Goal: Navigation & Orientation: Find specific page/section

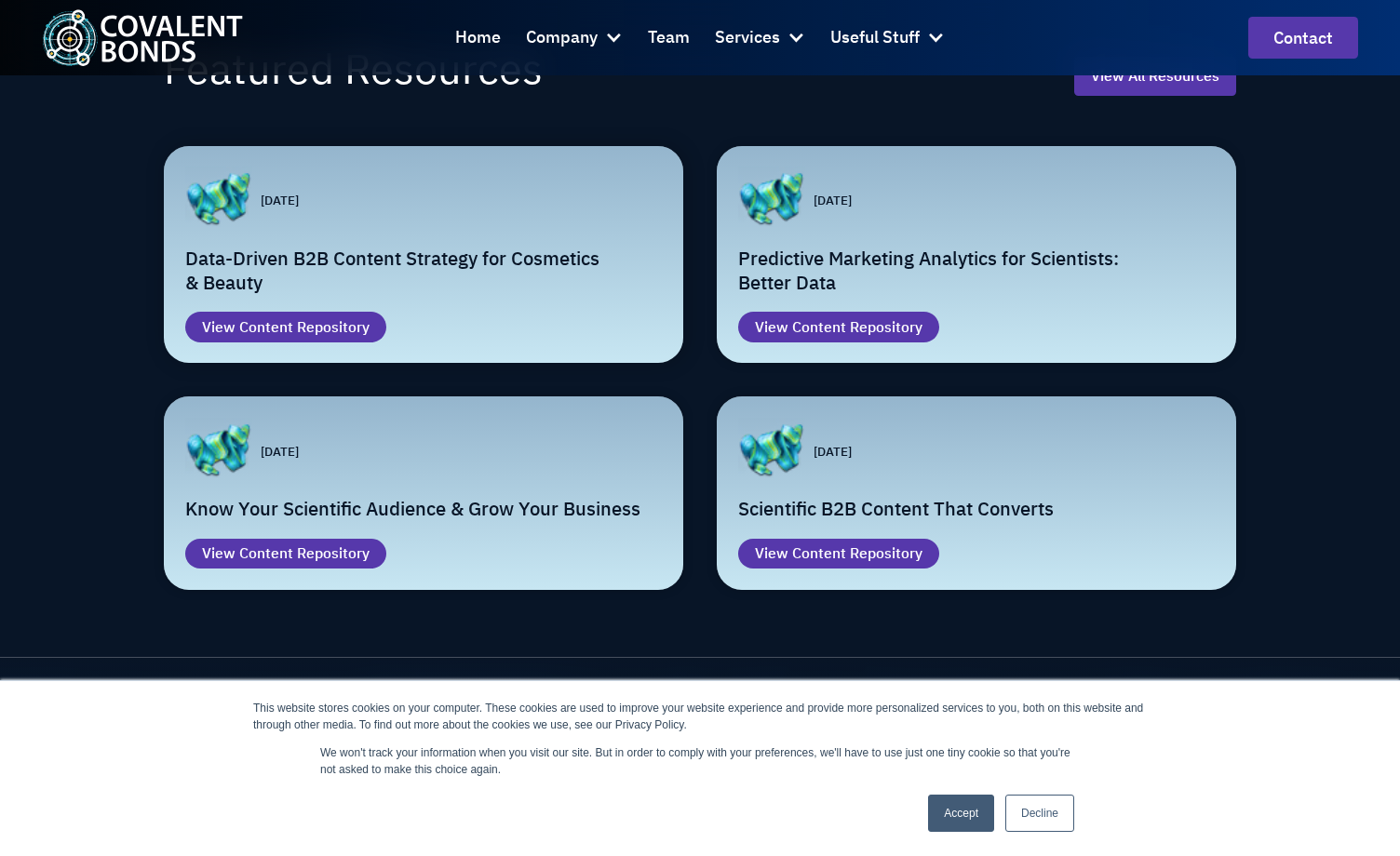
scroll to position [3164, 0]
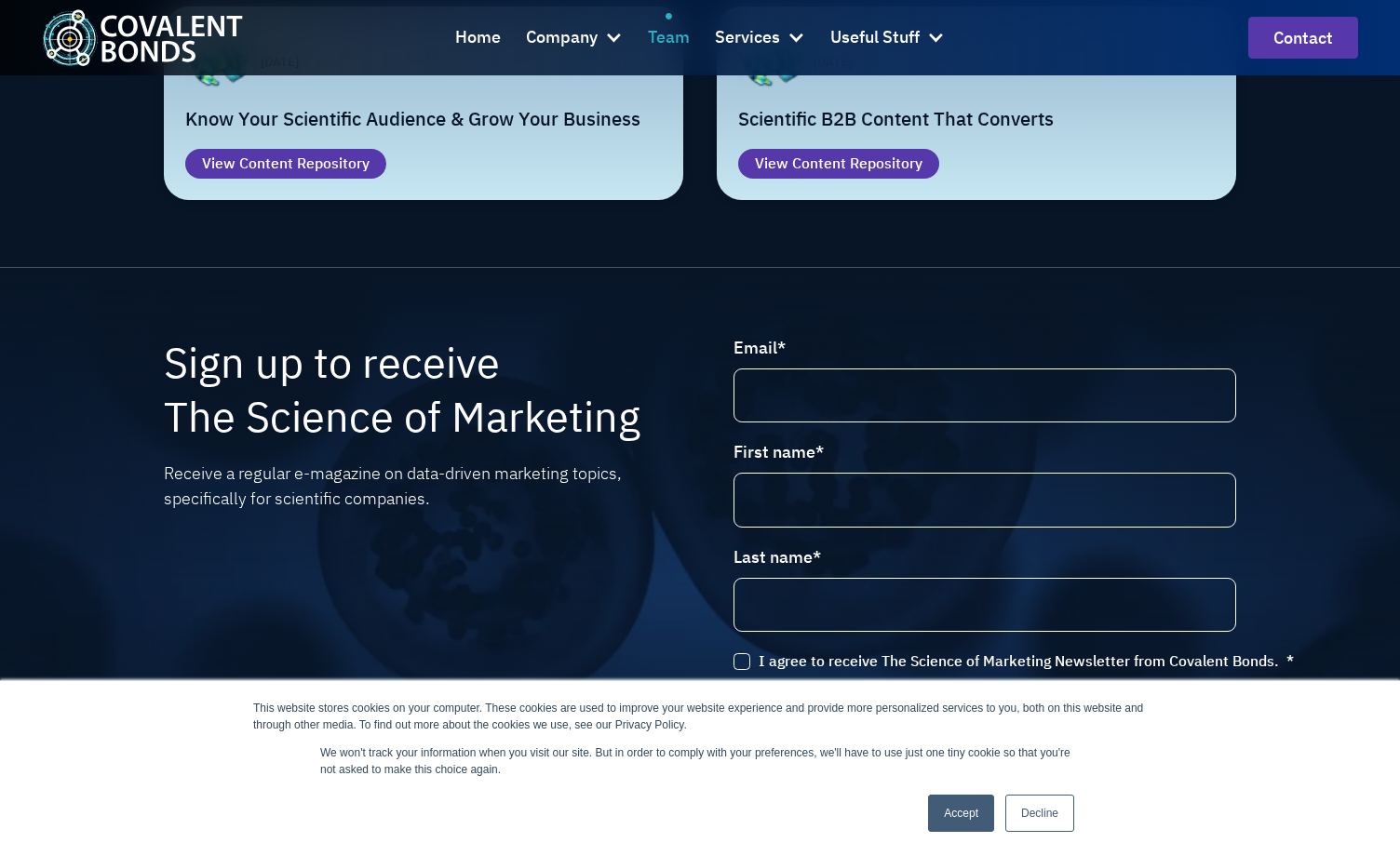
click at [666, 36] on div "Team" at bounding box center [668, 38] width 42 height 27
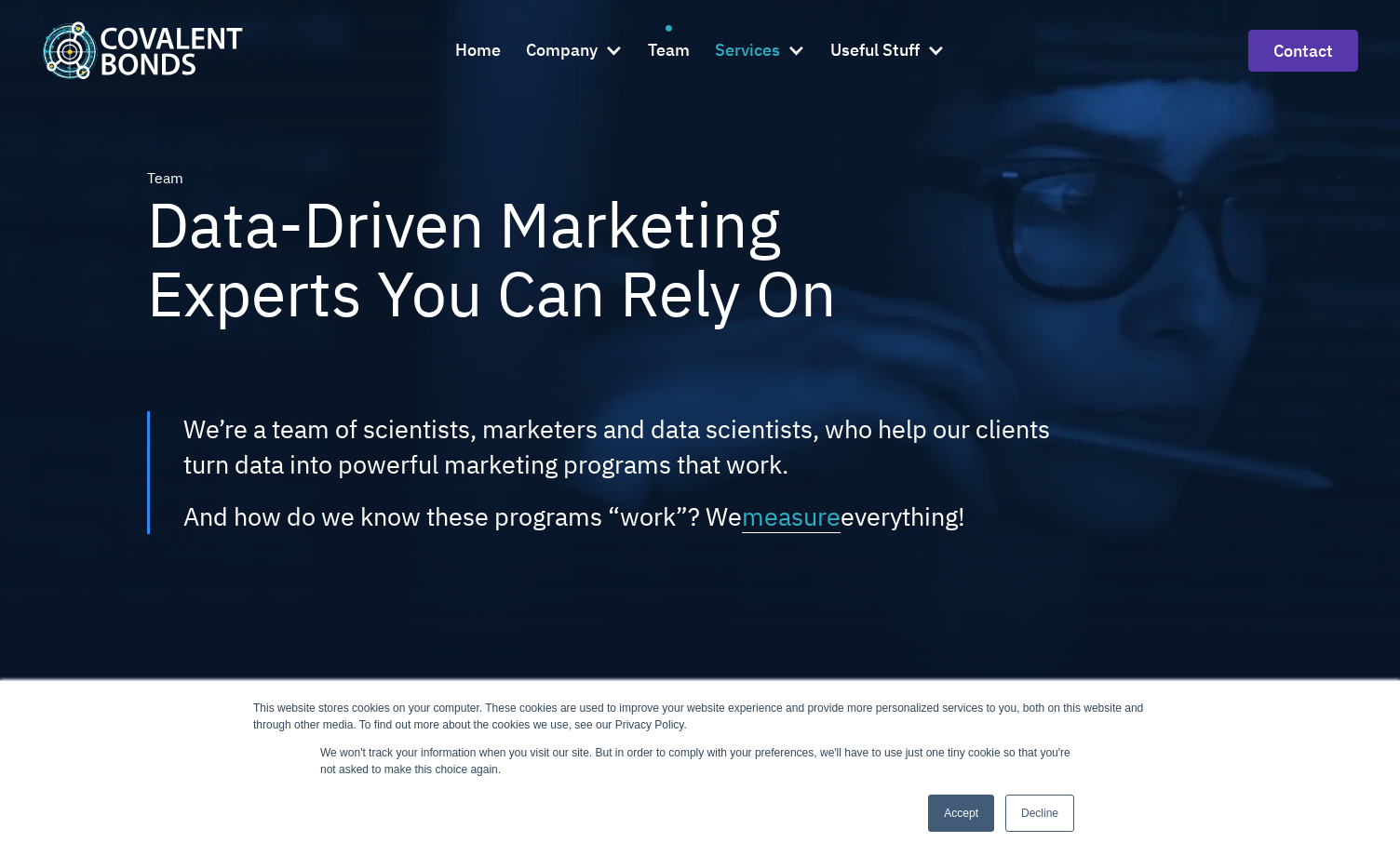
click at [784, 55] on div "Services" at bounding box center [760, 50] width 91 height 50
